Goal: Task Accomplishment & Management: Manage account settings

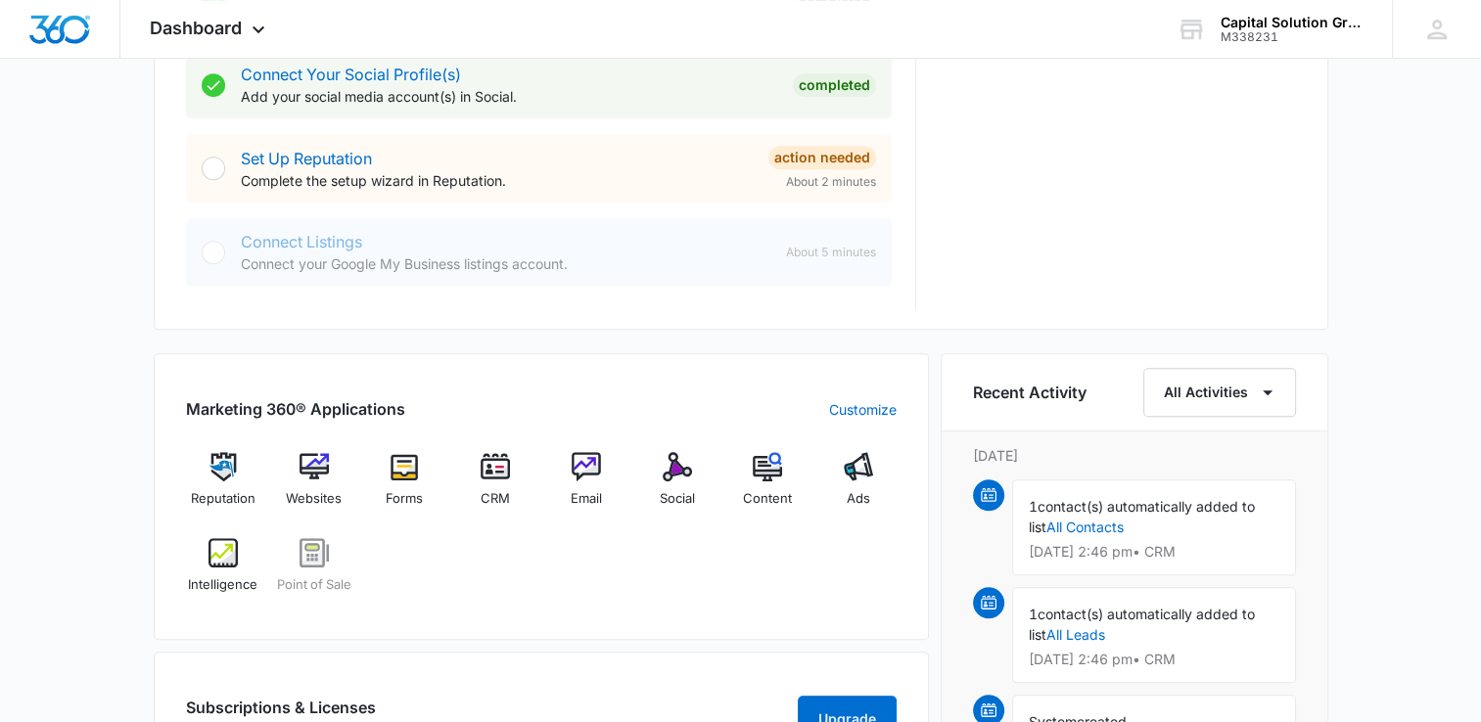
scroll to position [1077, 0]
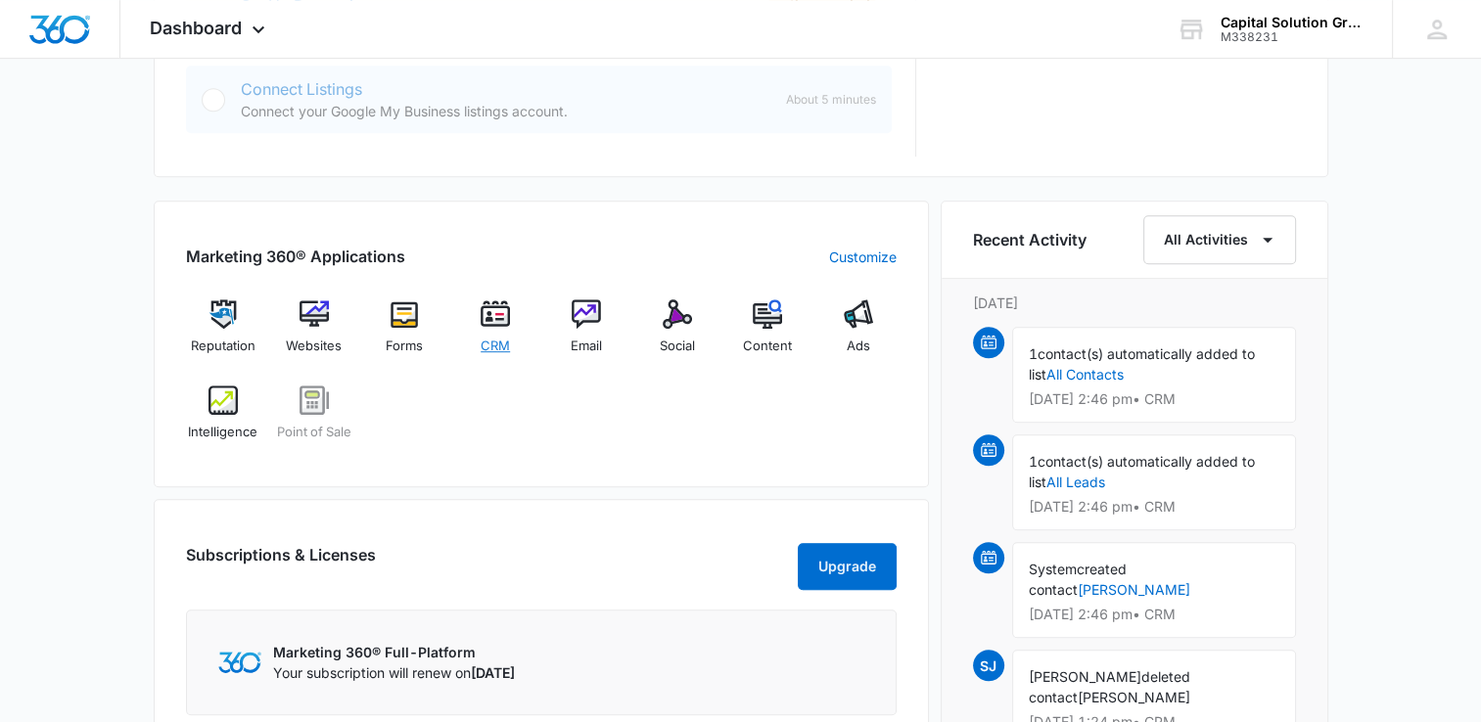
click at [489, 319] on img at bounding box center [495, 314] width 29 height 29
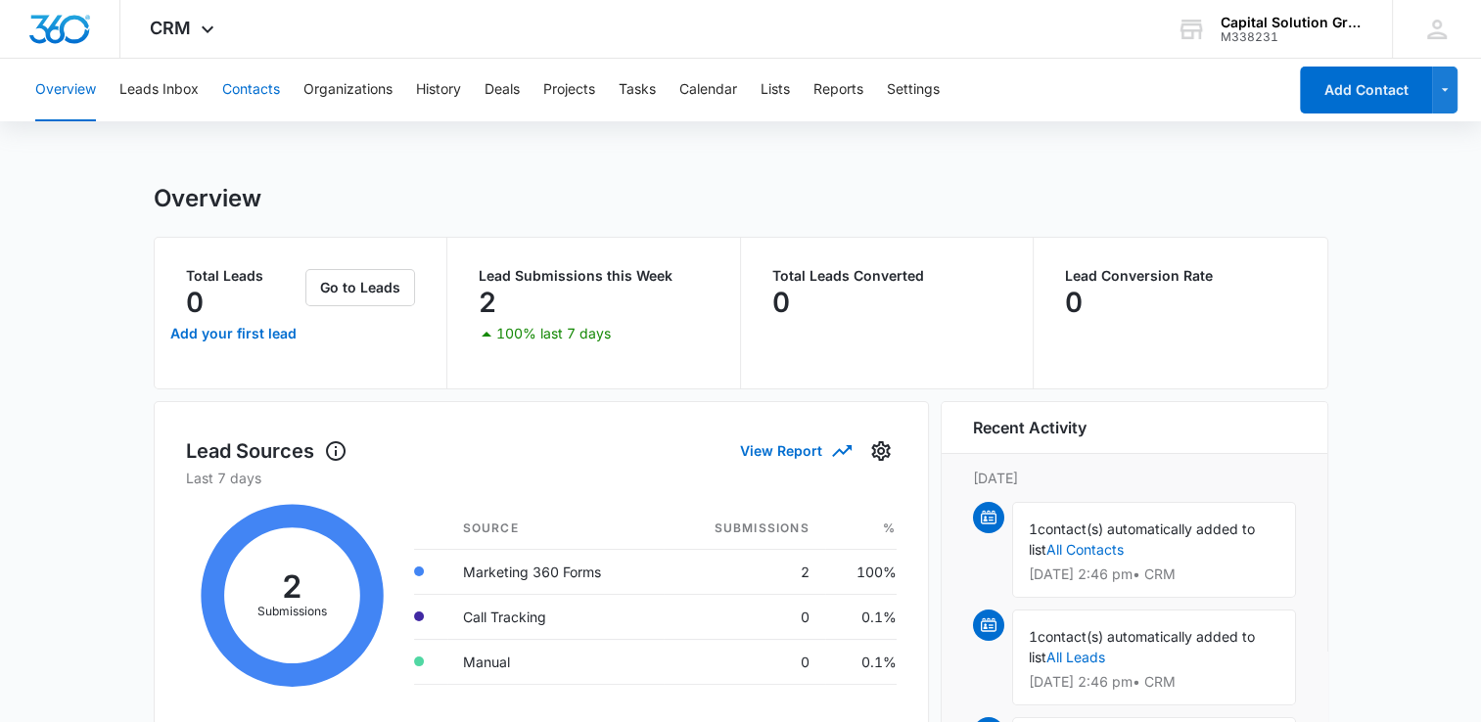
click at [235, 94] on button "Contacts" at bounding box center [251, 90] width 58 height 63
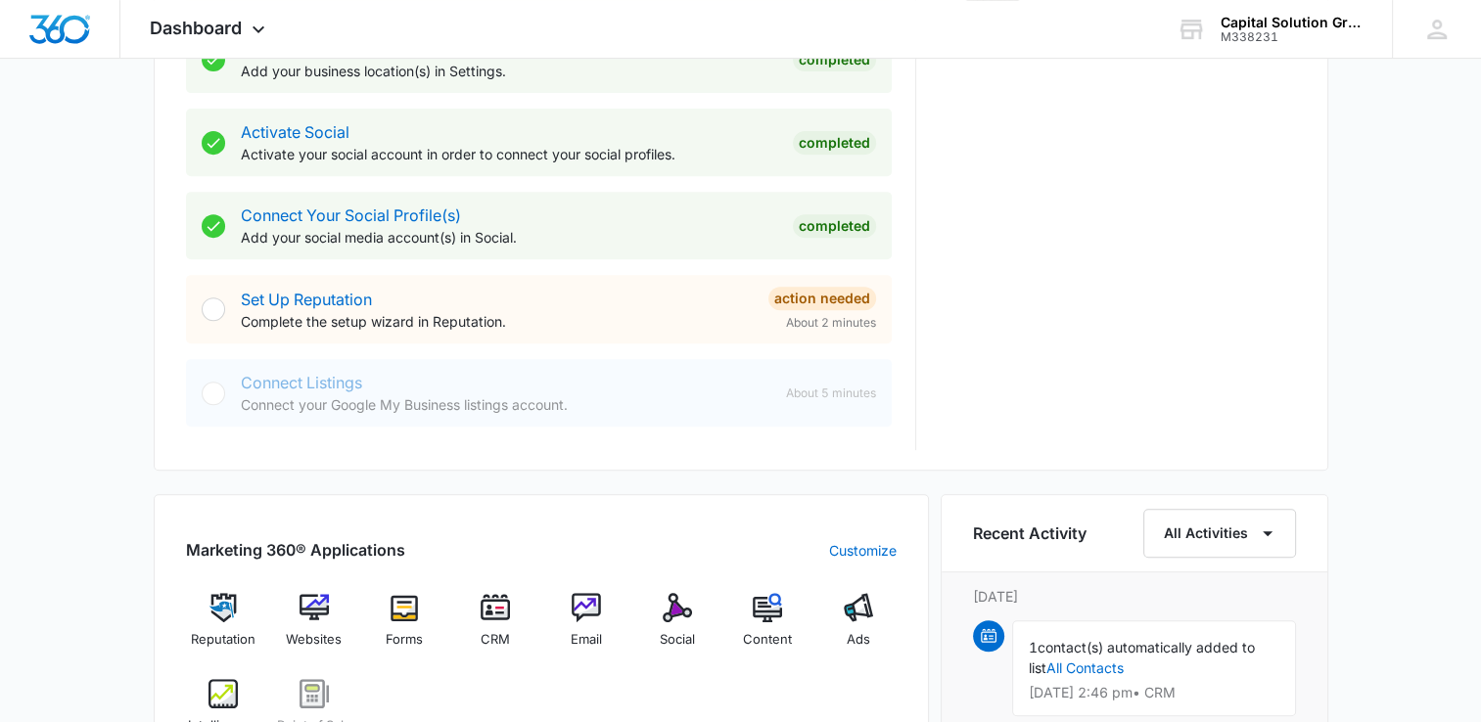
scroll to position [979, 0]
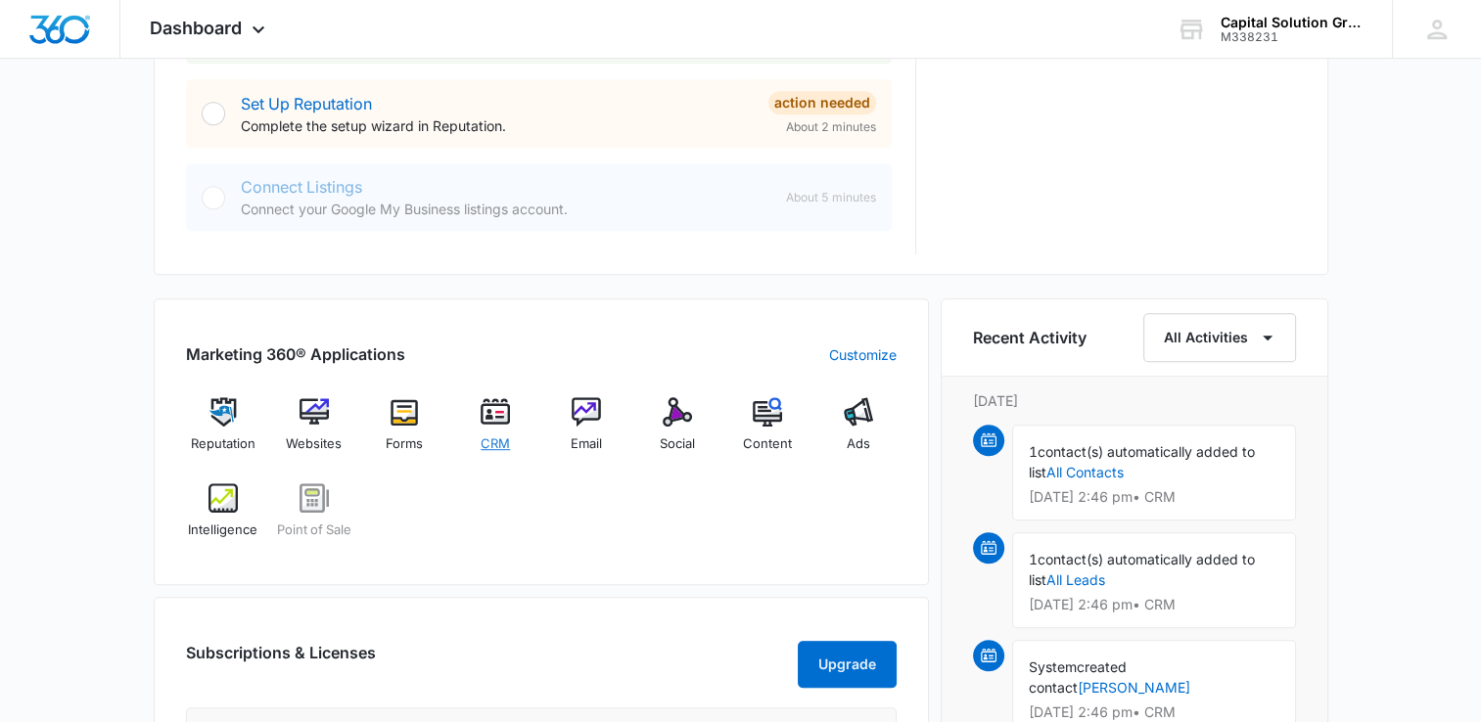
click at [496, 415] on img at bounding box center [495, 411] width 29 height 29
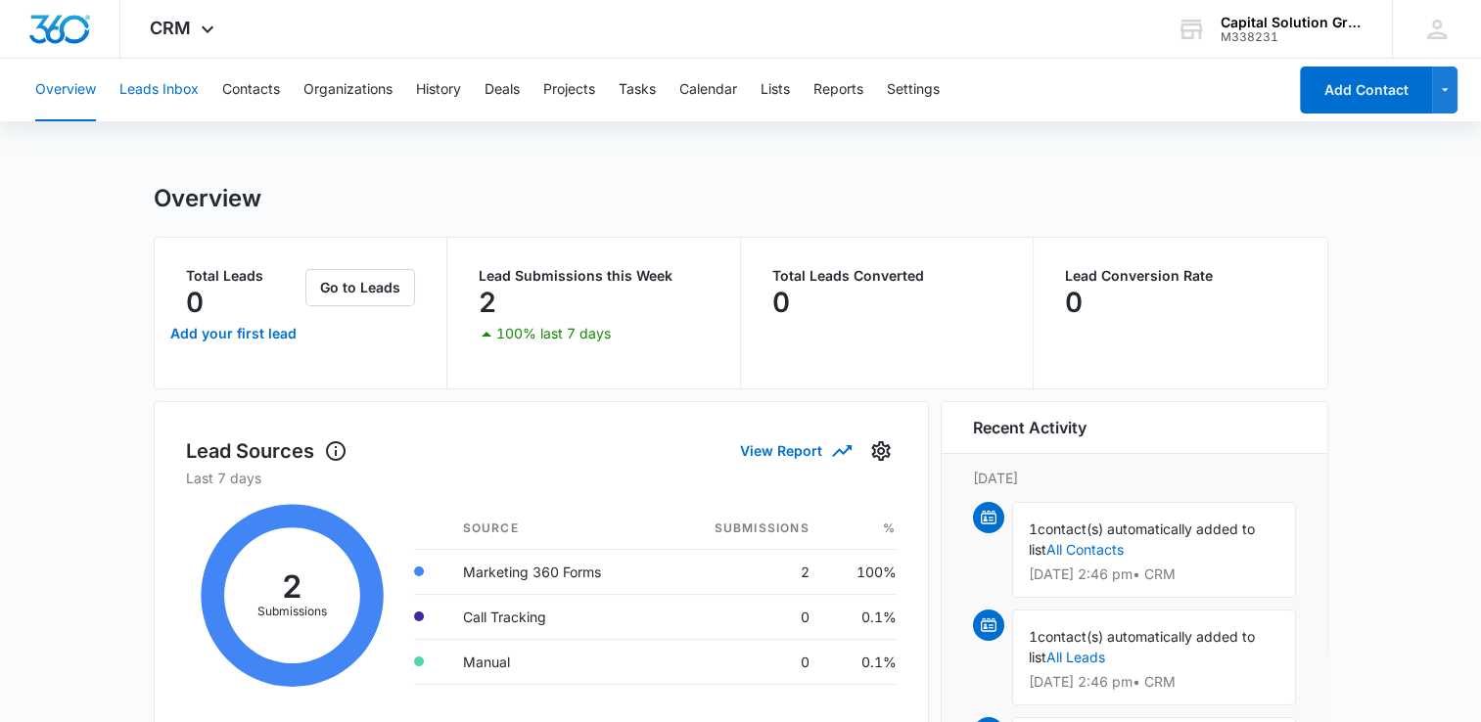
click at [148, 92] on button "Leads Inbox" at bounding box center [158, 90] width 79 height 63
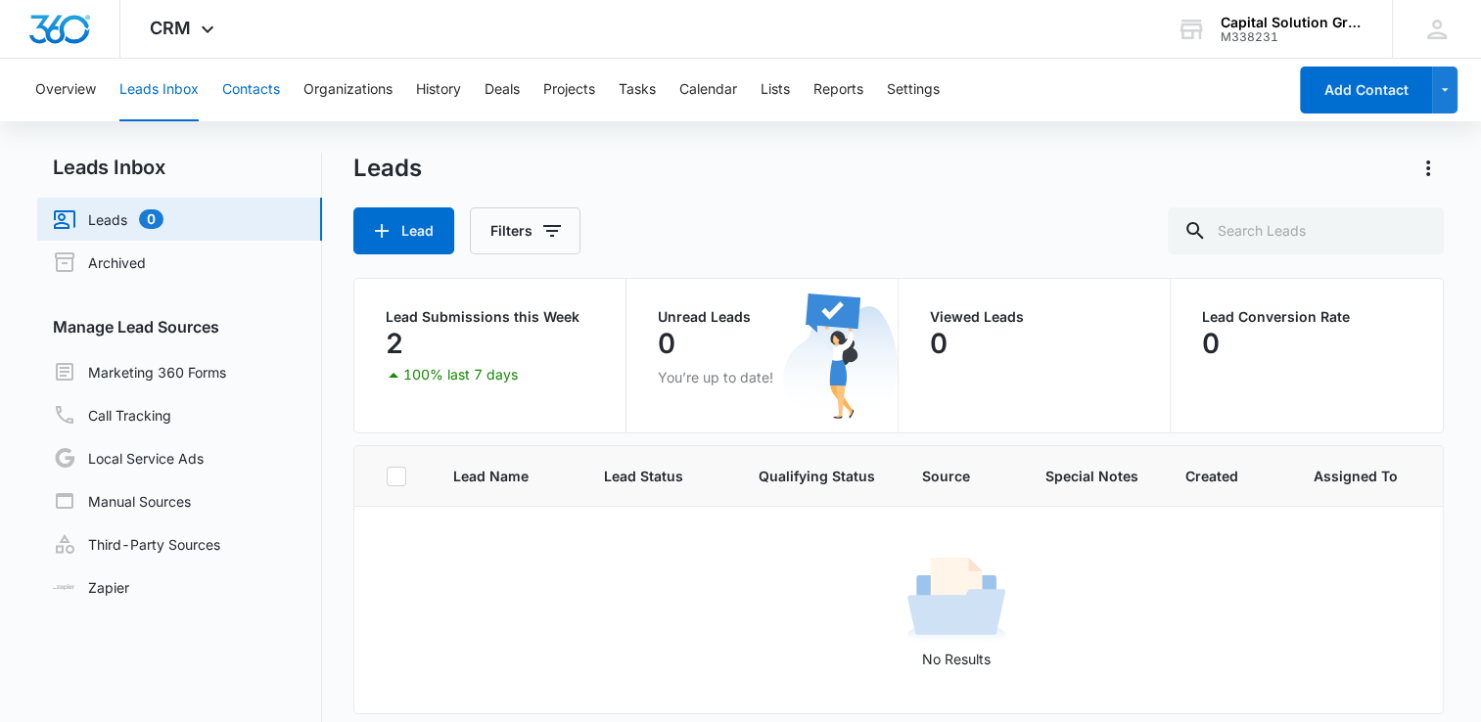
click at [250, 86] on button "Contacts" at bounding box center [251, 90] width 58 height 63
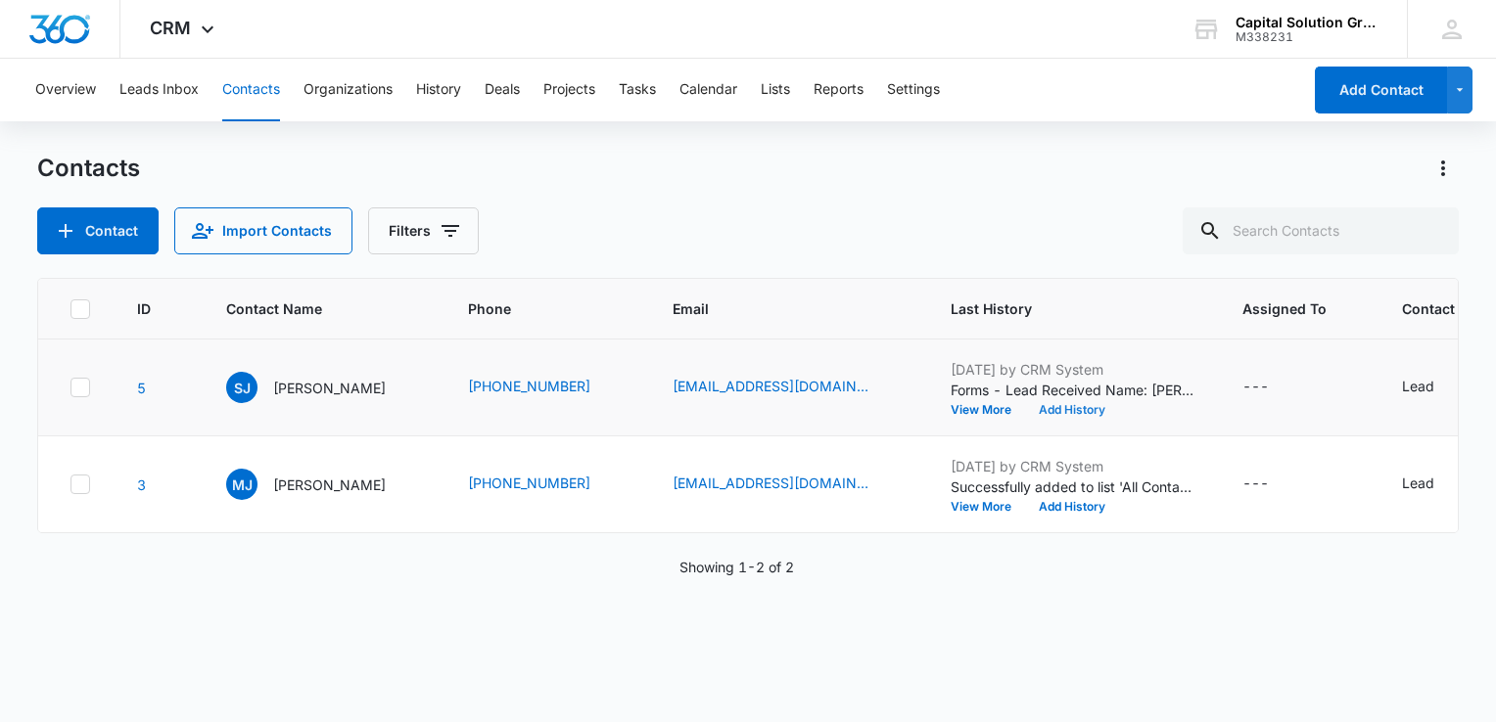
click at [1066, 405] on button "Add History" at bounding box center [1072, 410] width 94 height 12
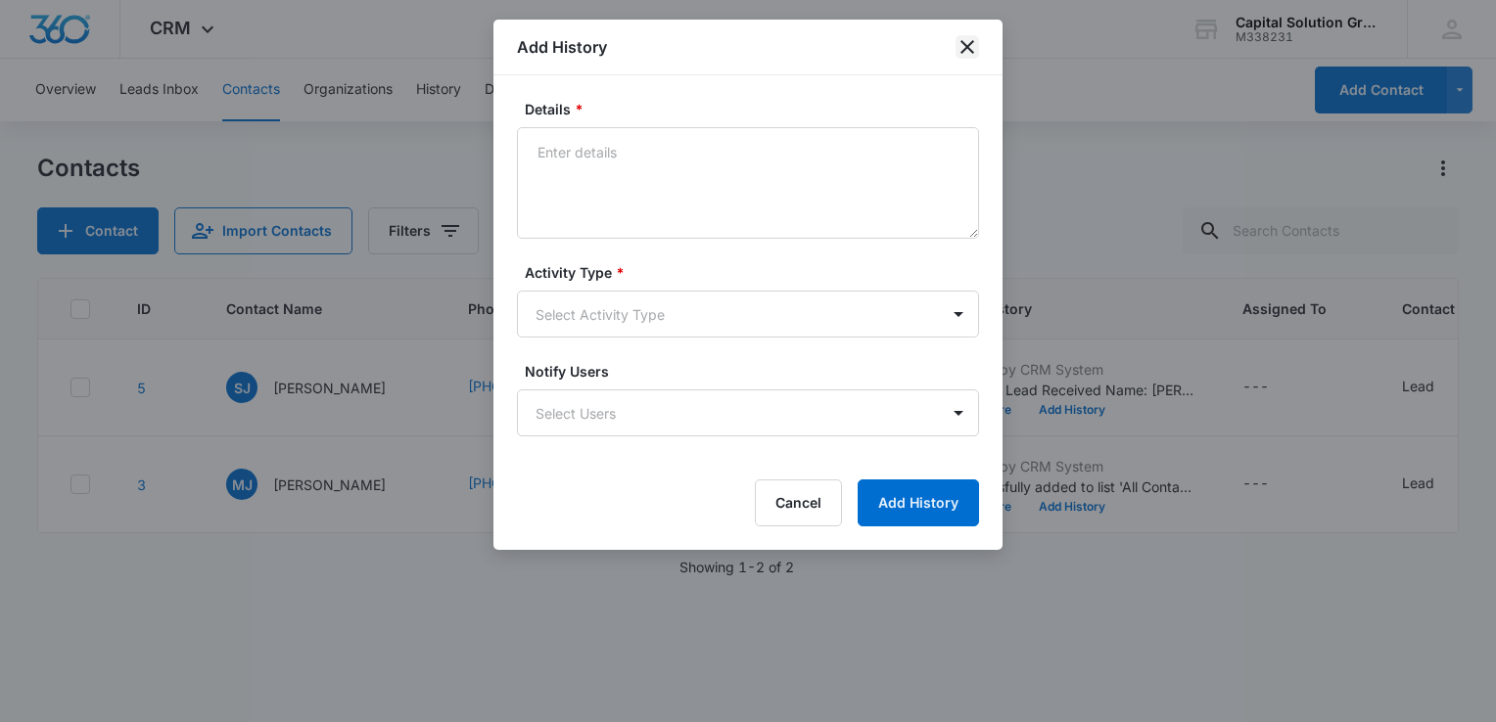
click at [966, 47] on icon "close" at bounding box center [967, 47] width 14 height 14
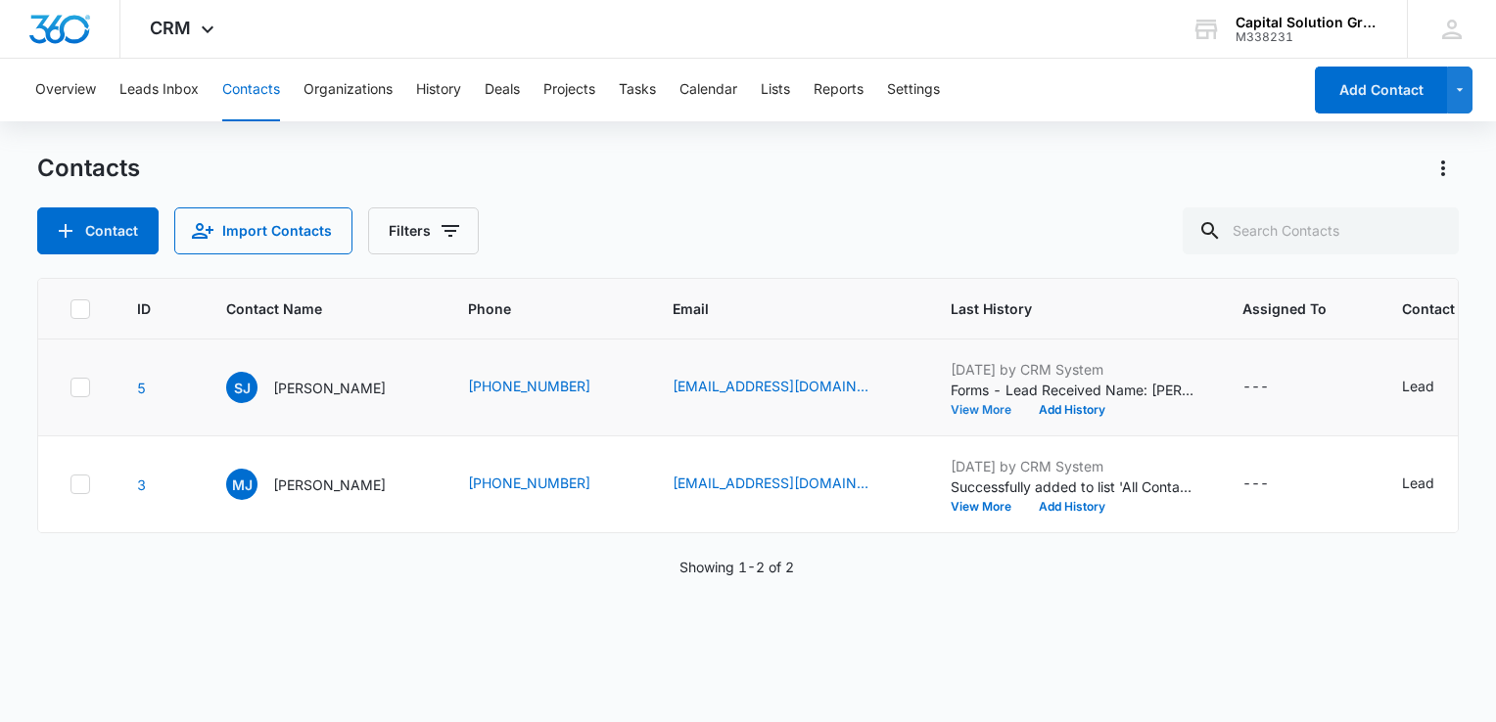
click at [983, 413] on button "View More" at bounding box center [987, 410] width 74 height 12
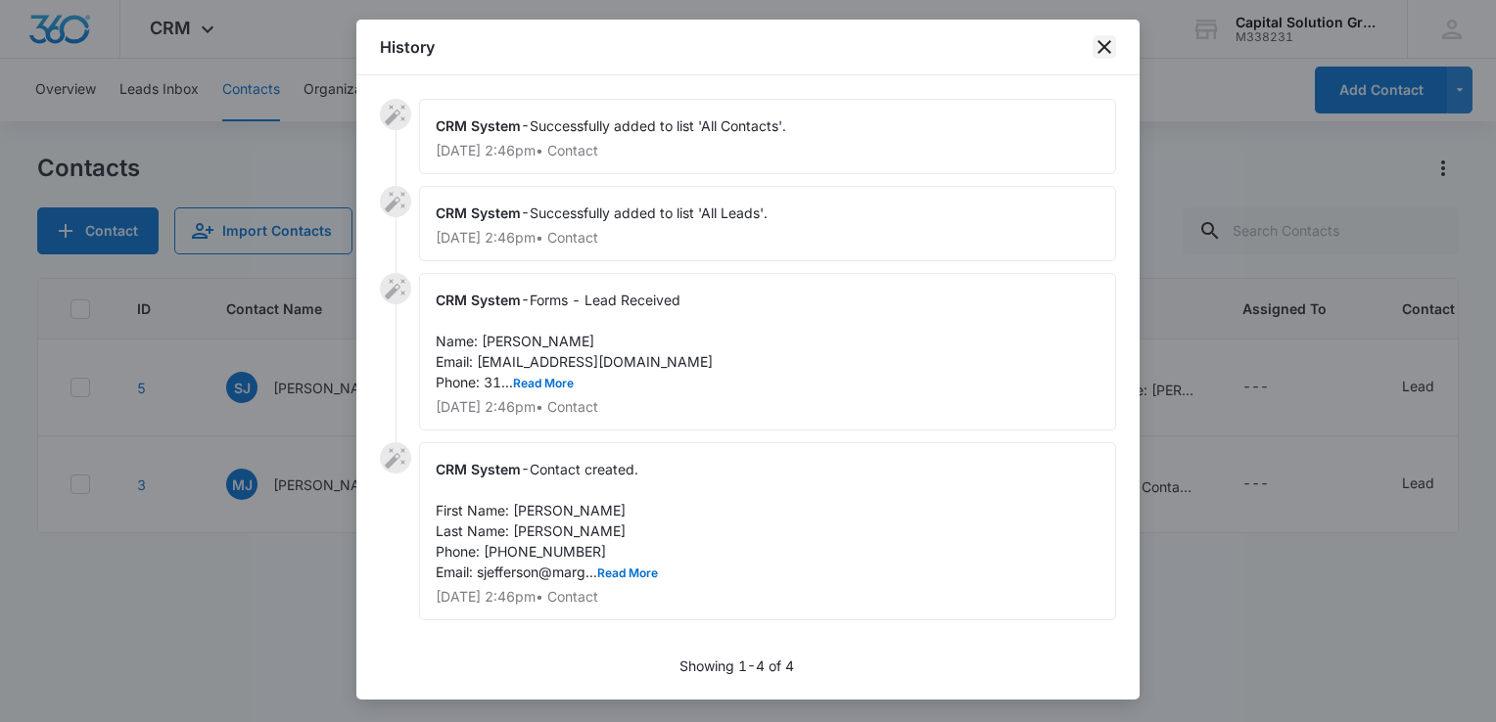
click at [1104, 52] on icon "close" at bounding box center [1103, 46] width 23 height 23
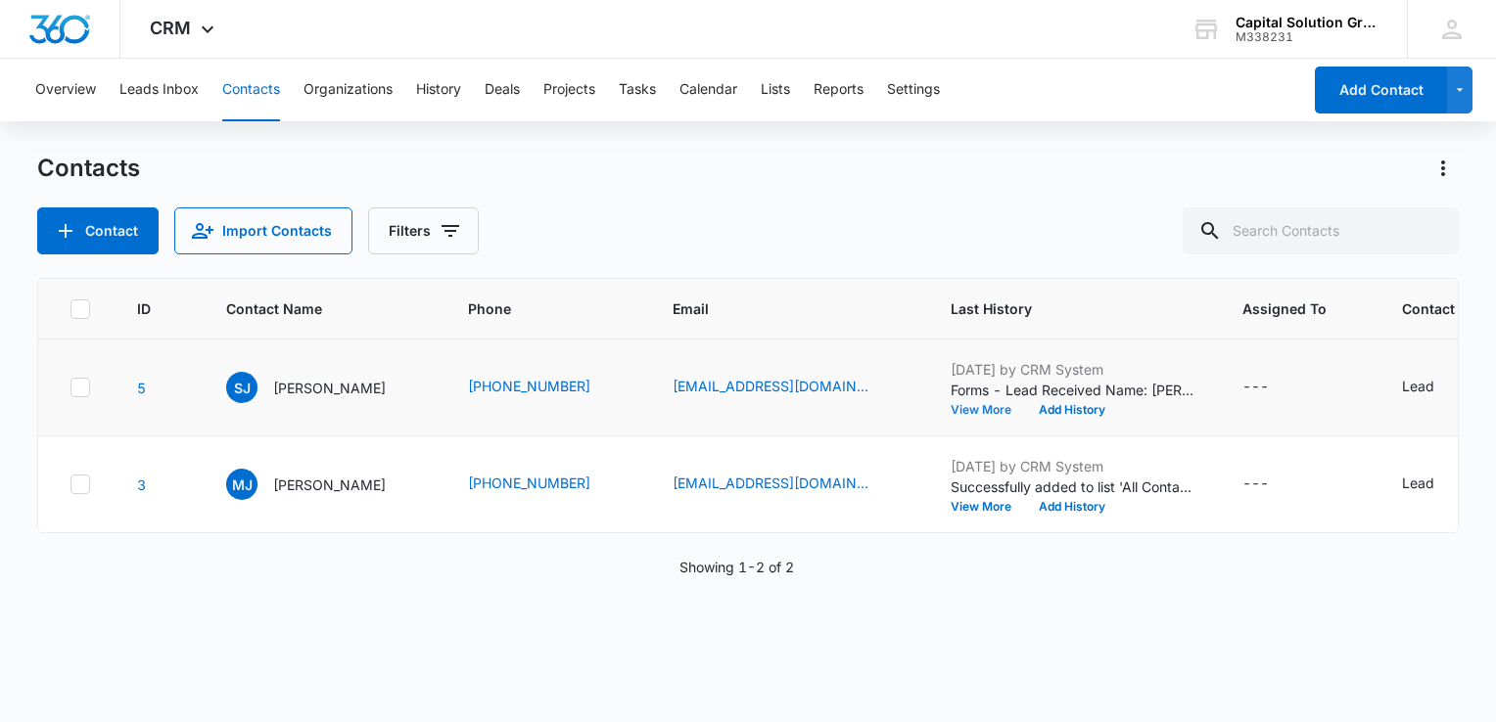
click at [989, 410] on button "View More" at bounding box center [987, 410] width 74 height 12
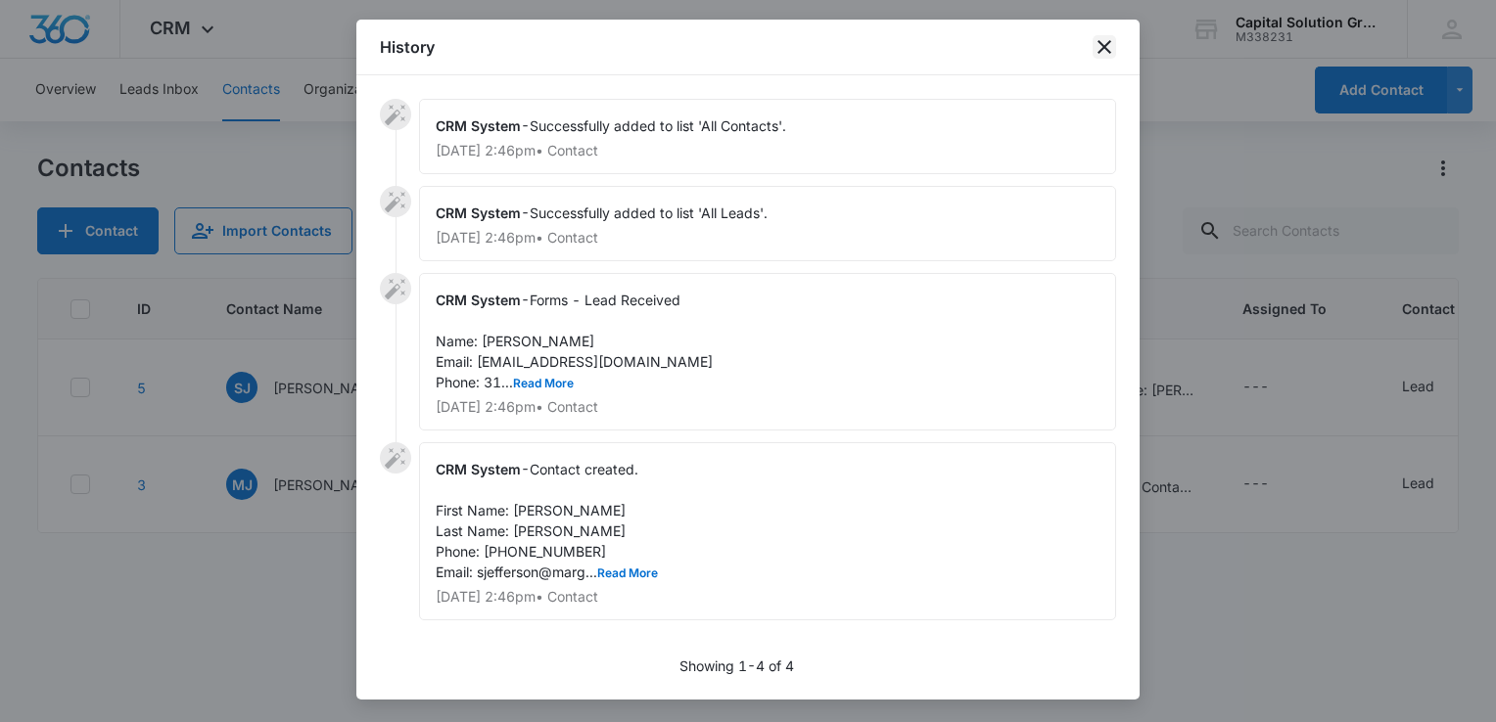
click at [1108, 53] on icon "close" at bounding box center [1103, 46] width 23 height 23
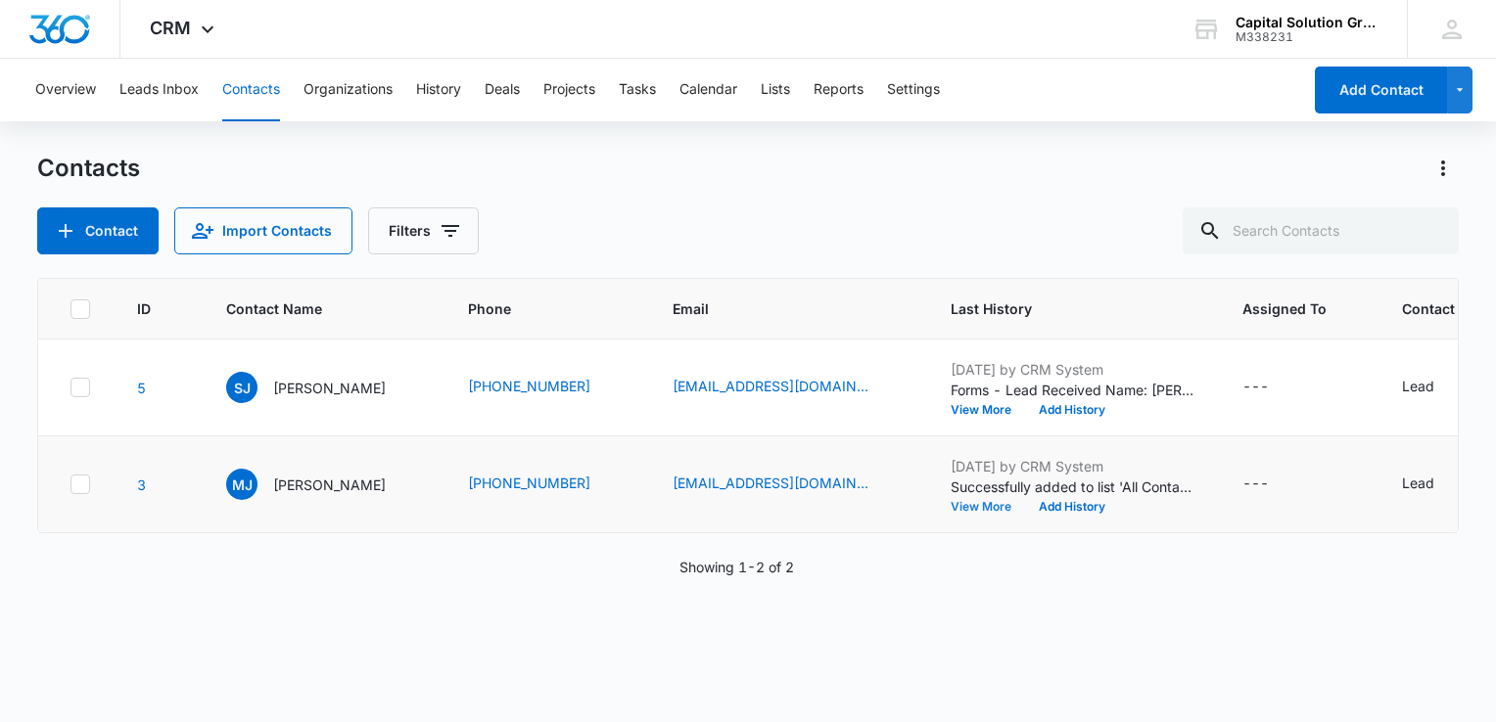
click at [985, 511] on button "View More" at bounding box center [987, 507] width 74 height 12
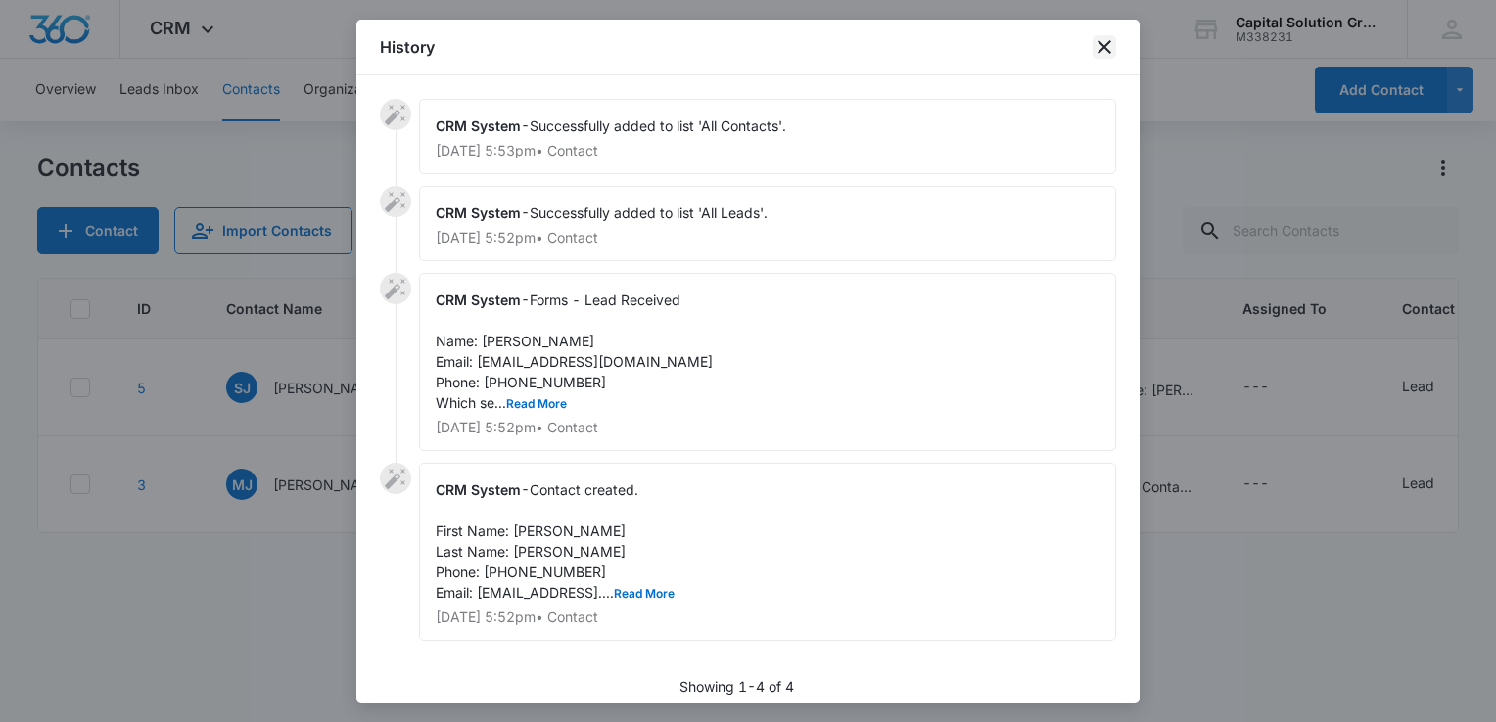
click at [1104, 49] on icon "close" at bounding box center [1103, 46] width 23 height 23
